Goal: Find specific page/section: Find specific page/section

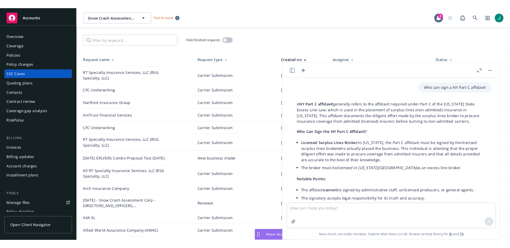
scroll to position [983, 0]
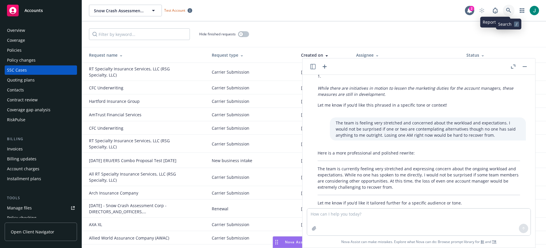
click at [508, 9] on icon at bounding box center [508, 10] width 5 height 5
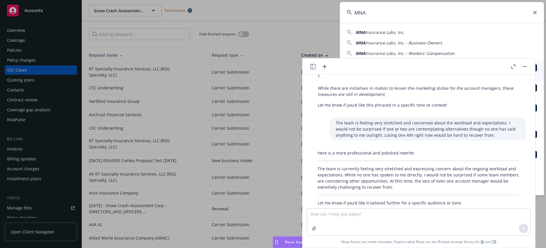
click at [378, 32] on span "Insurance Labs, Inc." at bounding box center [385, 32] width 39 height 6
type input "MNA Insurance Labs, Inc."
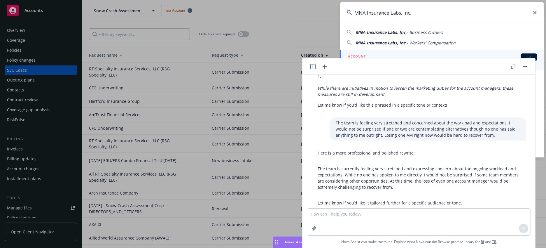
click at [525, 67] on button "button" at bounding box center [524, 66] width 7 height 7
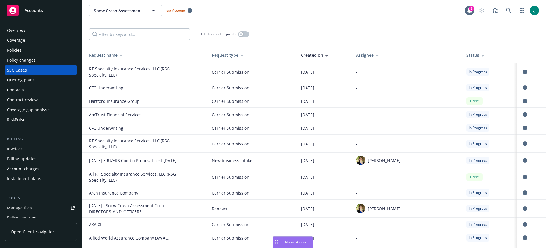
click at [14, 51] on div "Policies" at bounding box center [14, 50] width 15 height 9
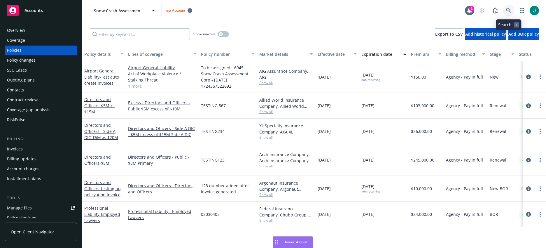
click at [509, 10] on icon at bounding box center [508, 10] width 5 height 5
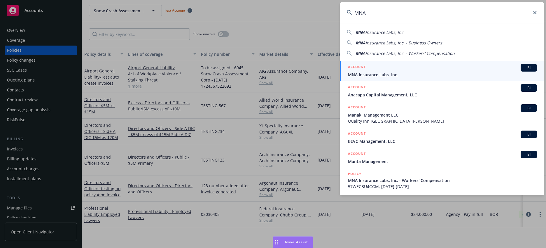
type input "MNA"
click at [385, 69] on div "ACCOUNT BI" at bounding box center [442, 68] width 189 height 8
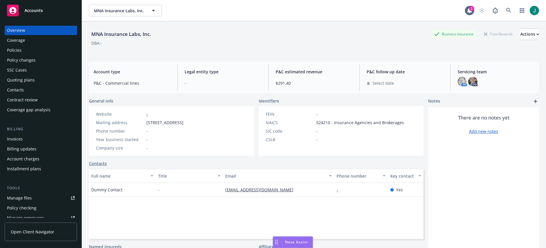
click at [18, 51] on div "Policies" at bounding box center [14, 50] width 15 height 9
